Goal: Check status

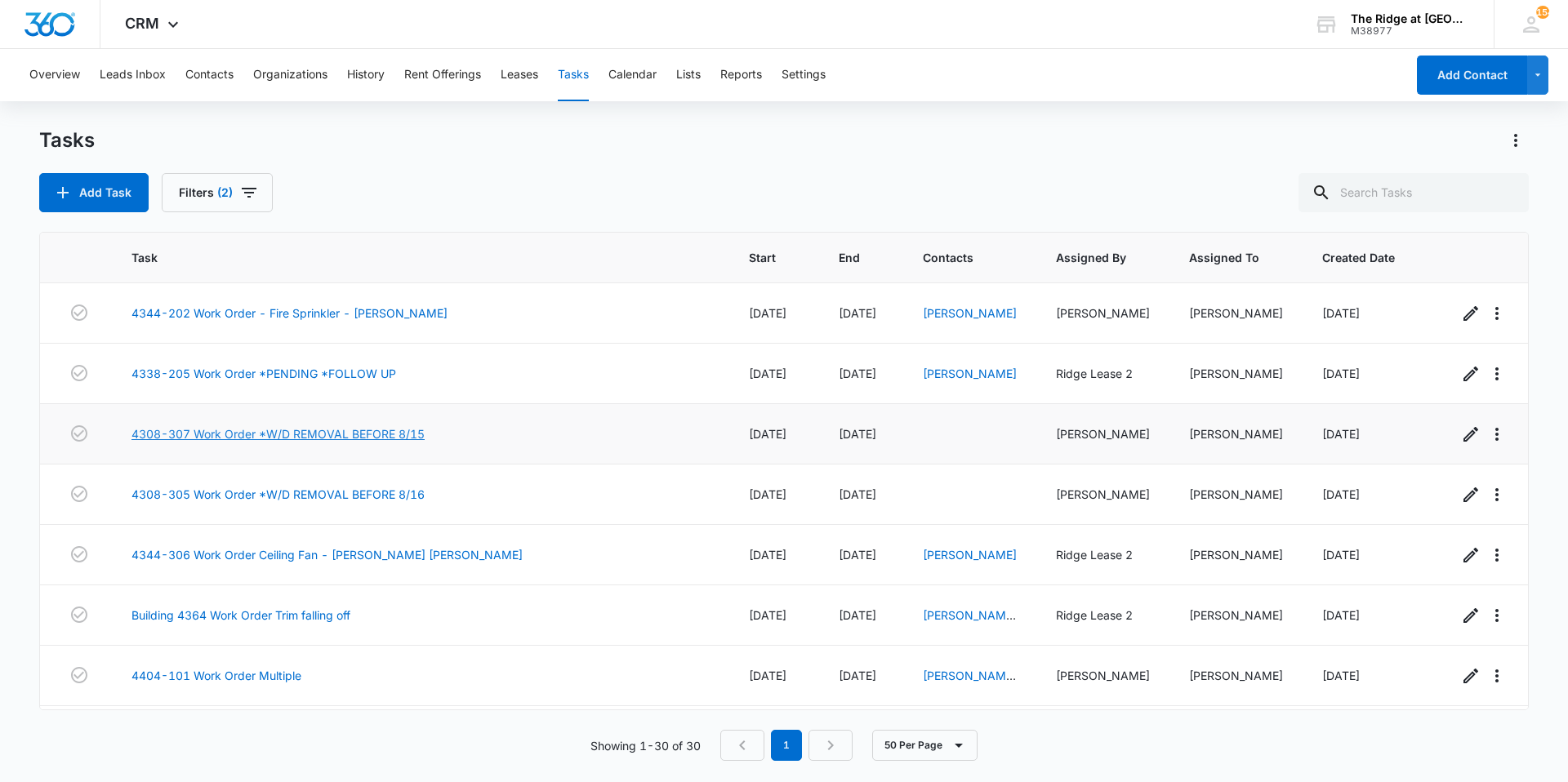
click at [214, 435] on link "4308-307 Work Order *W/D REMOVAL BEFORE 8/15" at bounding box center [278, 433] width 293 height 17
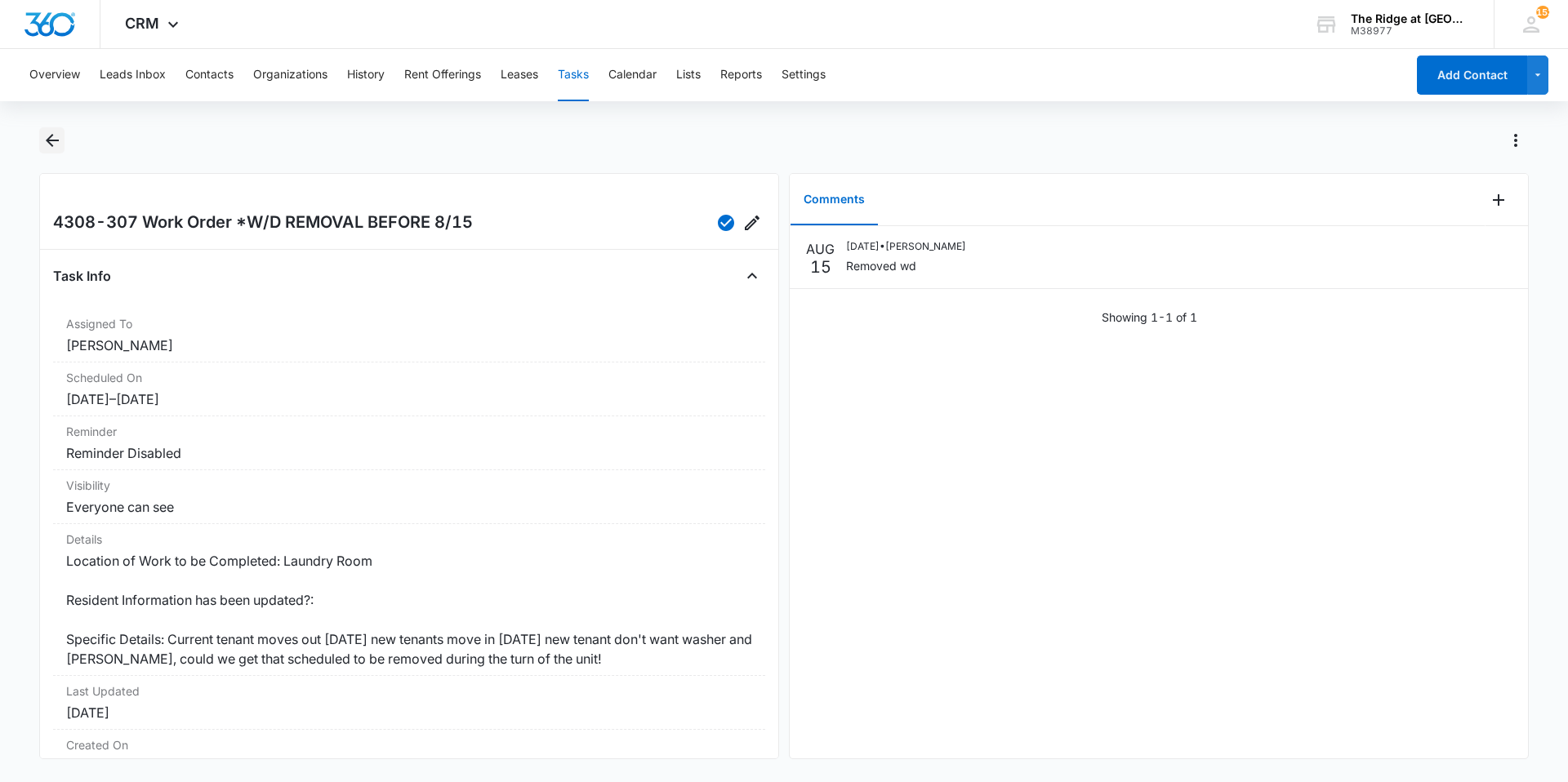
click at [44, 130] on button "Back" at bounding box center [52, 140] width 26 height 27
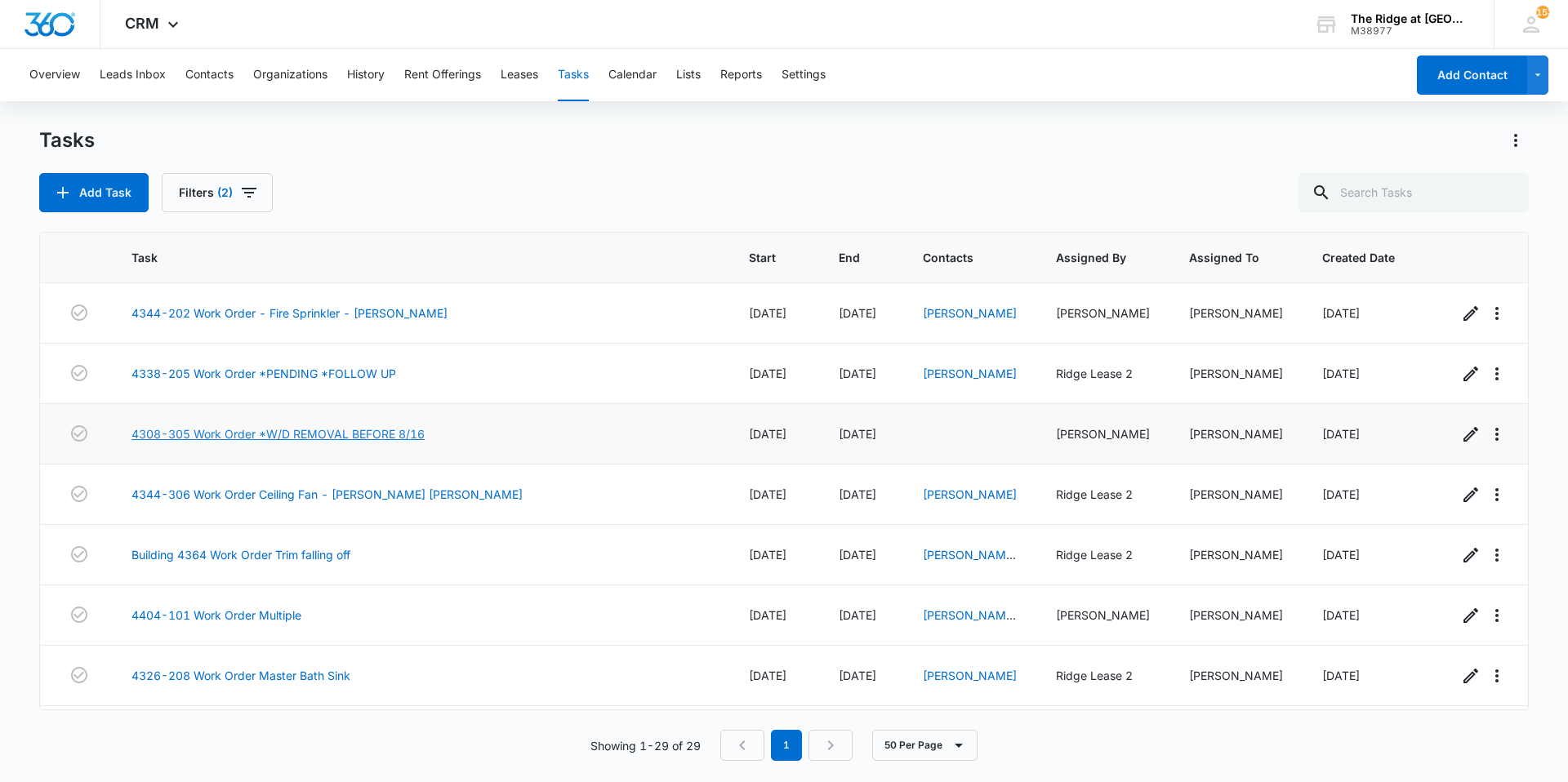
click at [148, 438] on link "4308-305 Work Order *W/D REMOVAL BEFORE 8/16" at bounding box center [278, 433] width 293 height 17
